Goal: Task Accomplishment & Management: Use online tool/utility

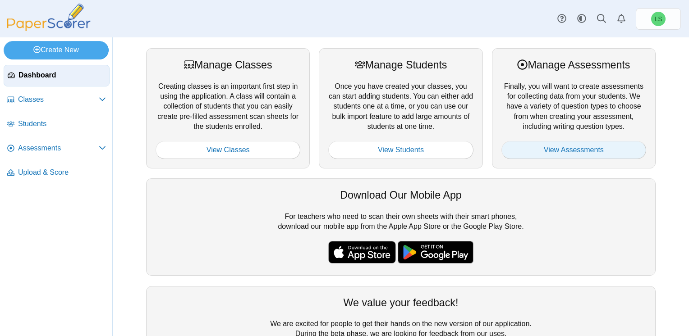
click at [535, 152] on link "View Assessments" at bounding box center [573, 150] width 145 height 18
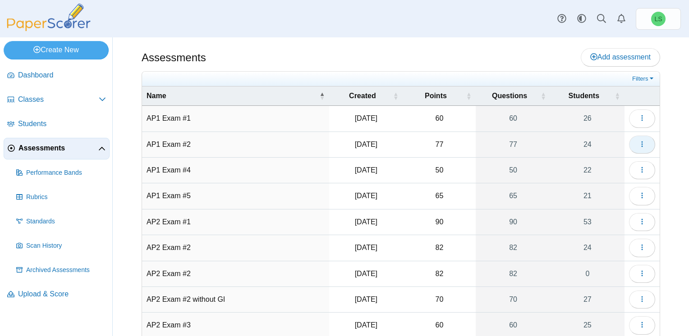
click at [641, 143] on use "button" at bounding box center [641, 144] width 1 height 6
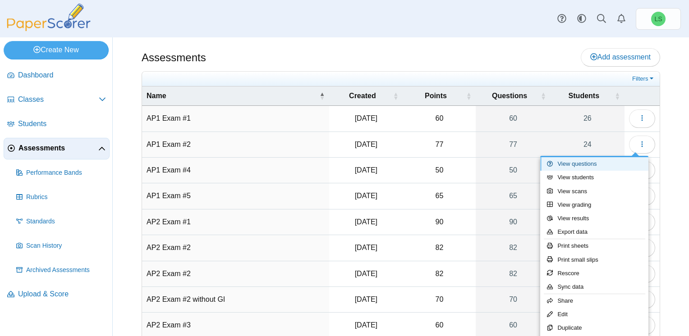
click at [590, 161] on link "View questions" at bounding box center [594, 164] width 108 height 14
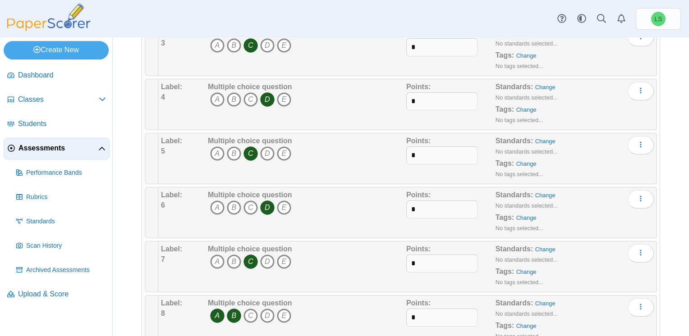
scroll to position [316, 0]
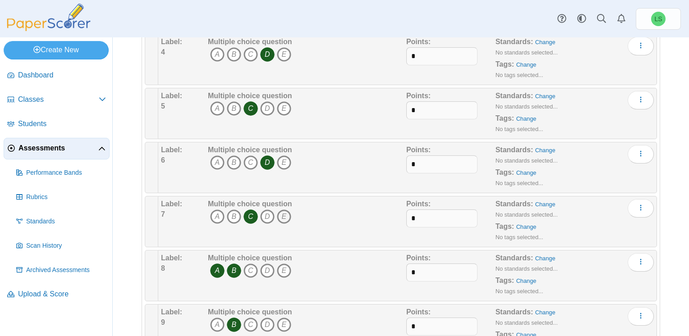
click at [287, 214] on icon "E" at bounding box center [284, 217] width 14 height 14
click at [251, 212] on icon "C" at bounding box center [251, 217] width 14 height 14
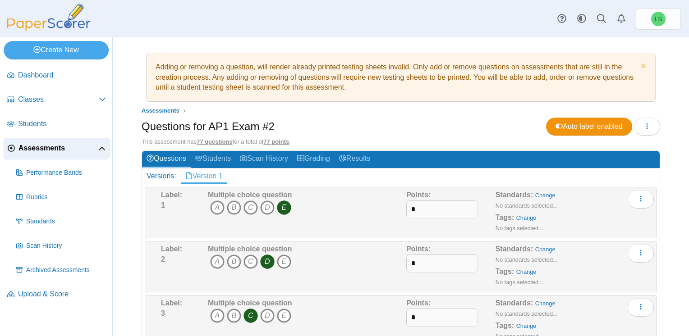
scroll to position [0, 0]
